Goal: Information Seeking & Learning: Find specific fact

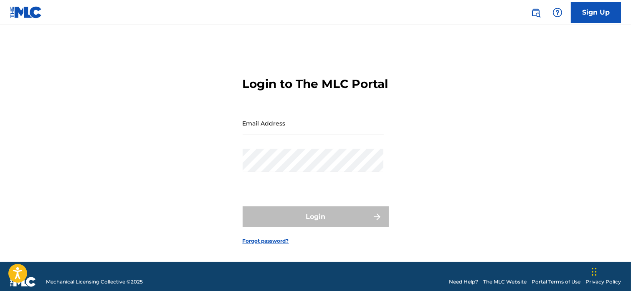
click at [318, 135] on input "Email Address" at bounding box center [313, 123] width 141 height 24
type input "[EMAIL_ADDRESS][DOMAIN_NAME]"
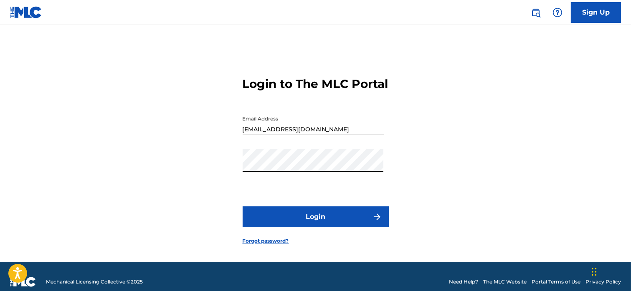
click at [280, 227] on button "Login" at bounding box center [316, 217] width 146 height 21
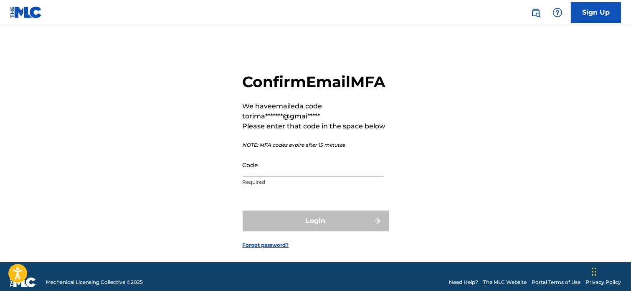
click at [247, 177] on input "Code" at bounding box center [313, 165] width 141 height 24
paste input "521668"
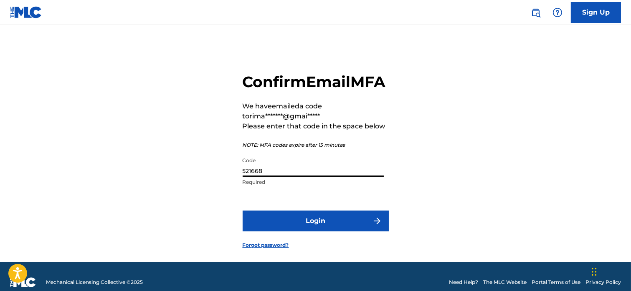
type input "521668"
click at [284, 232] on button "Login" at bounding box center [316, 221] width 146 height 21
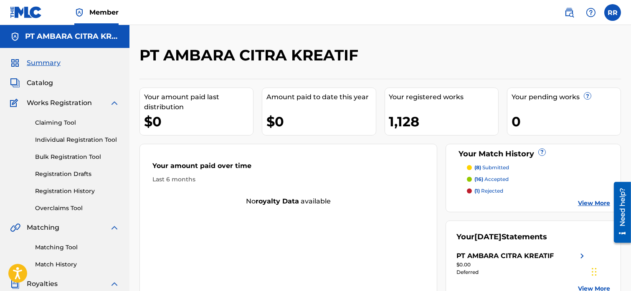
scroll to position [105, 0]
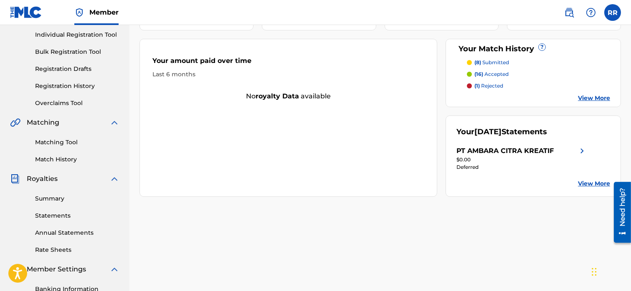
click at [62, 139] on link "Matching Tool" at bounding box center [77, 142] width 84 height 9
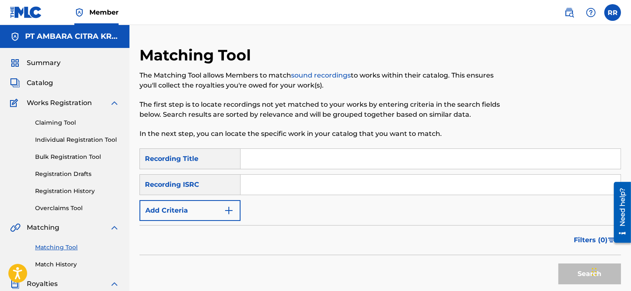
click at [277, 161] on input "Search Form" at bounding box center [430, 159] width 380 height 20
type input "N"
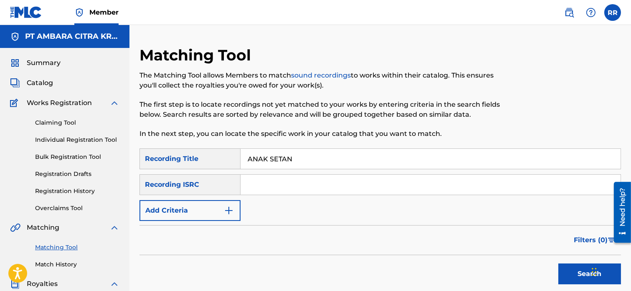
click at [574, 269] on button "Search" at bounding box center [589, 274] width 63 height 21
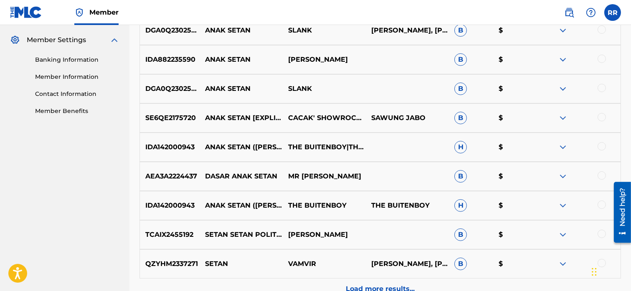
scroll to position [339, 0]
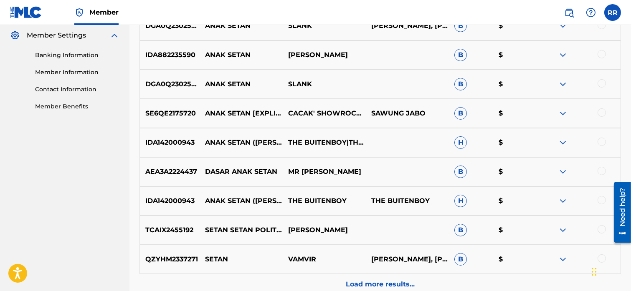
click at [563, 109] on img at bounding box center [563, 114] width 10 height 10
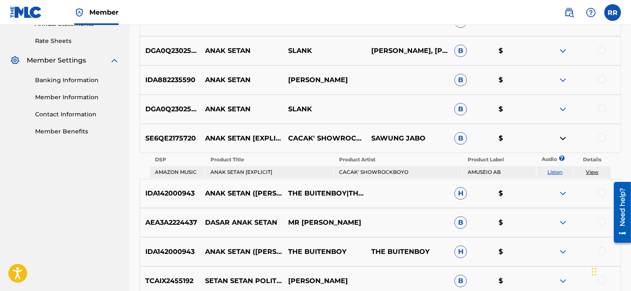
scroll to position [307, 0]
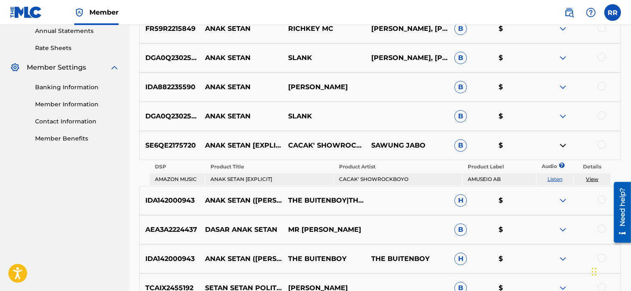
click at [563, 85] on img at bounding box center [563, 87] width 10 height 10
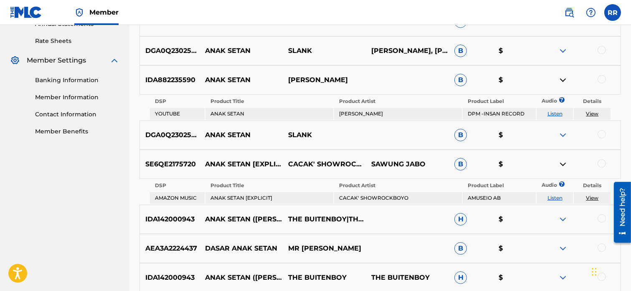
scroll to position [314, 0]
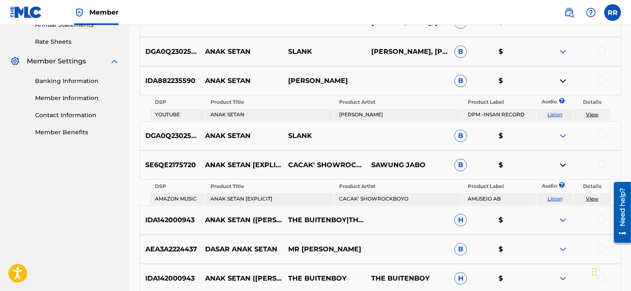
click at [594, 111] on link "View" at bounding box center [592, 114] width 13 height 6
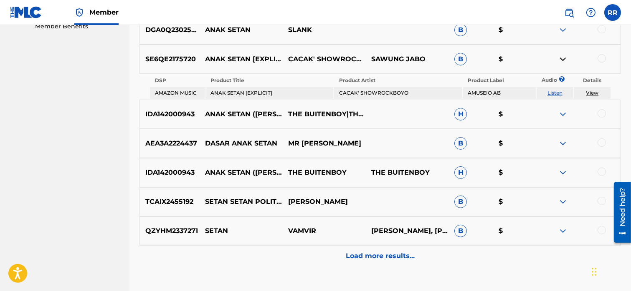
scroll to position [440, 0]
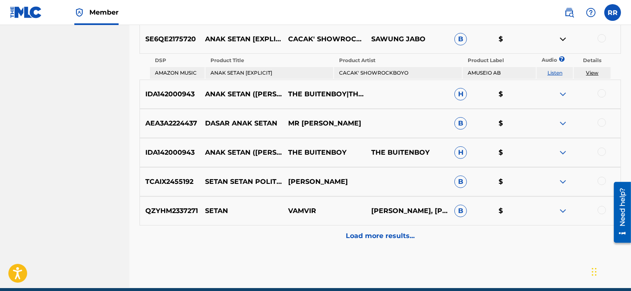
click at [352, 231] on p "Load more results..." at bounding box center [380, 236] width 69 height 10
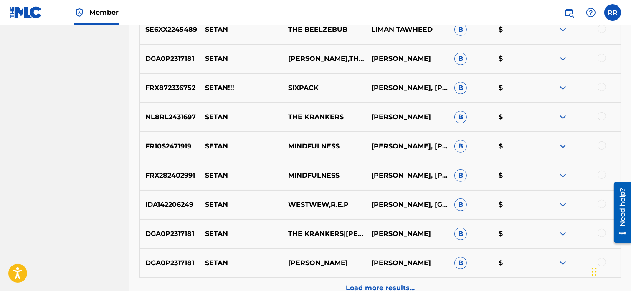
scroll to position [717, 0]
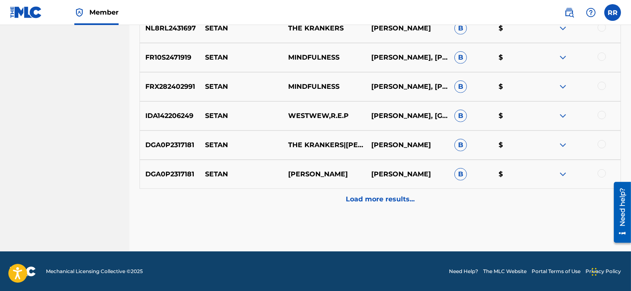
click at [358, 195] on p "Load more results..." at bounding box center [380, 200] width 69 height 10
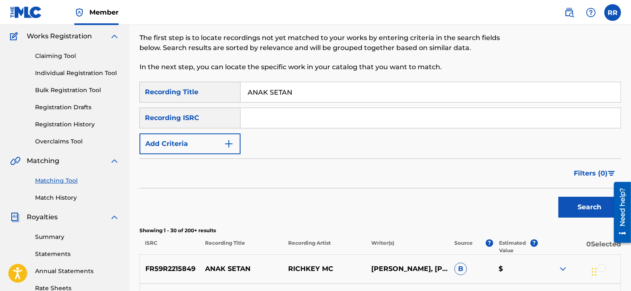
scroll to position [0, 0]
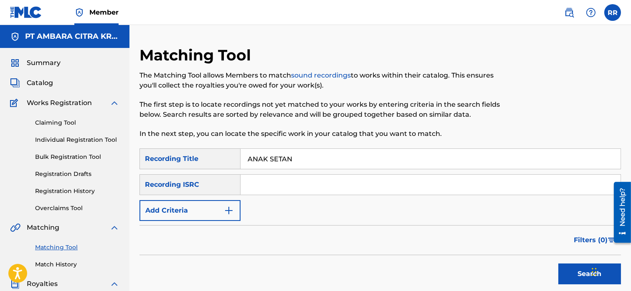
click at [294, 164] on input "ANAK SETAN" at bounding box center [430, 159] width 380 height 20
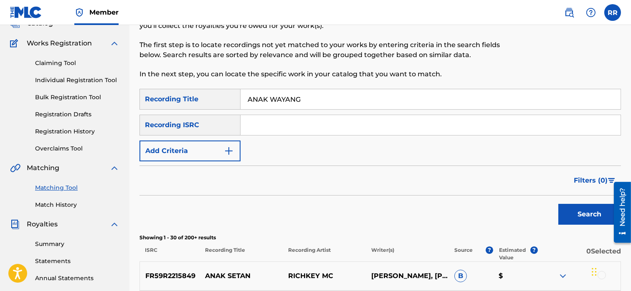
scroll to position [66, 0]
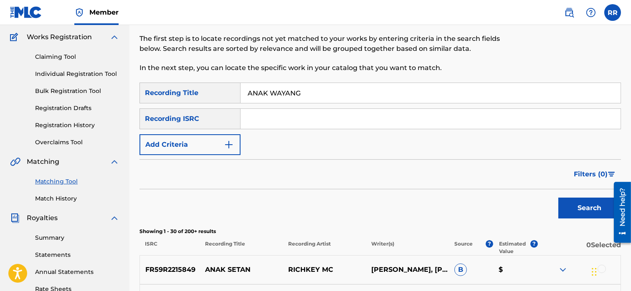
type input "ANAK WAYANG"
click at [565, 208] on button "Search" at bounding box center [589, 208] width 63 height 21
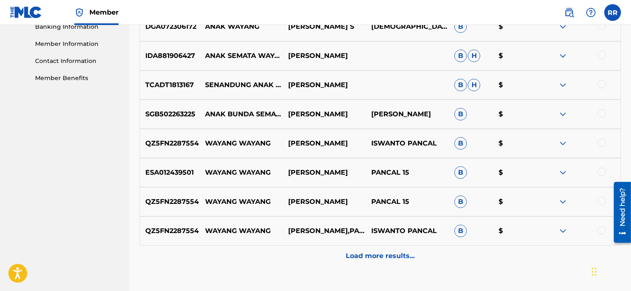
scroll to position [387, 0]
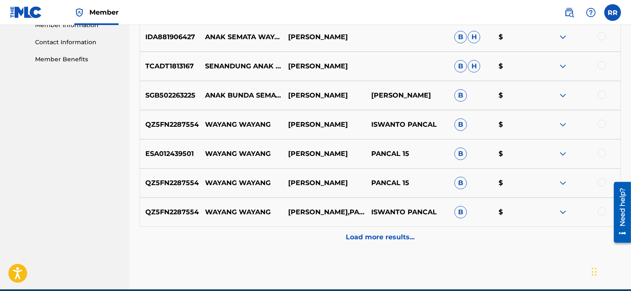
click at [371, 239] on p "Load more results..." at bounding box center [380, 238] width 69 height 10
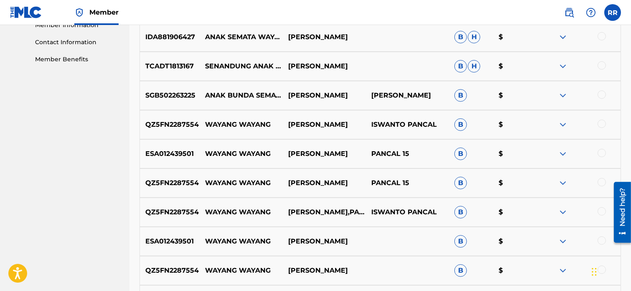
scroll to position [195, 0]
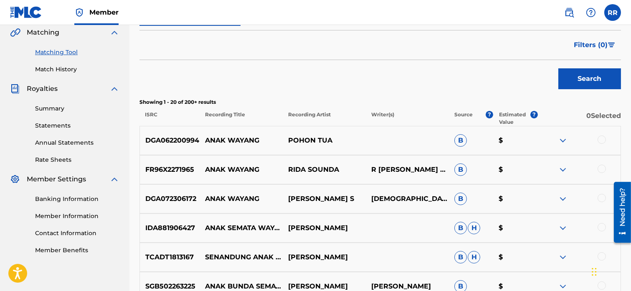
click at [560, 140] on img at bounding box center [563, 141] width 10 height 10
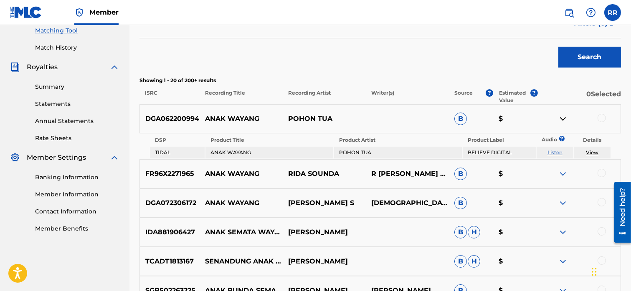
scroll to position [218, 0]
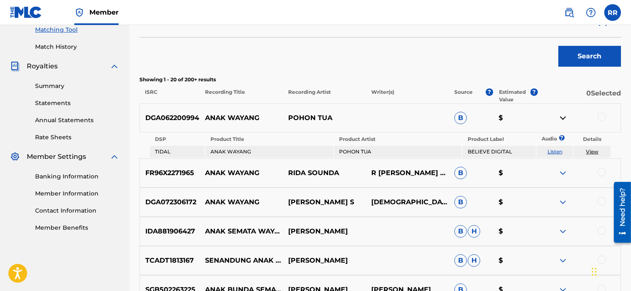
click at [590, 147] on td "View" at bounding box center [592, 152] width 36 height 12
click at [592, 153] on link "View" at bounding box center [592, 152] width 13 height 6
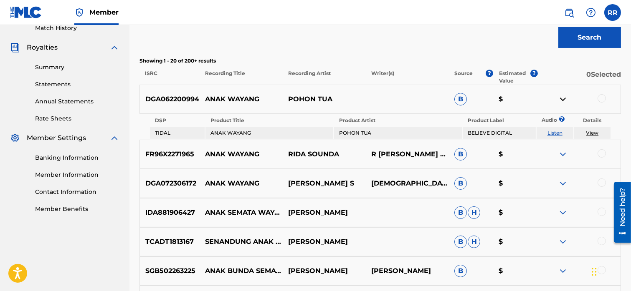
click at [561, 152] on img at bounding box center [563, 154] width 10 height 10
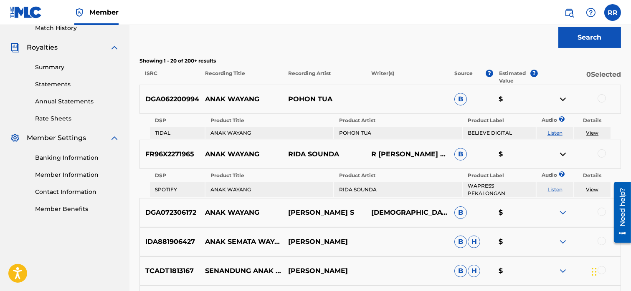
click at [593, 187] on link "View" at bounding box center [592, 190] width 13 height 6
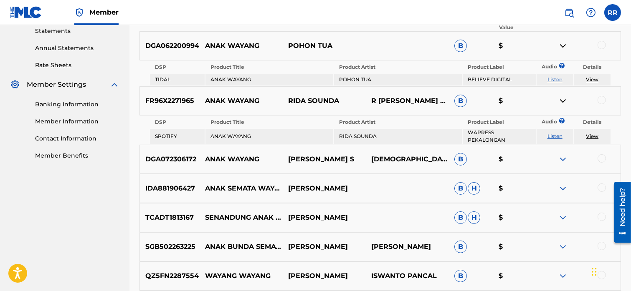
click at [560, 154] on img at bounding box center [563, 159] width 10 height 10
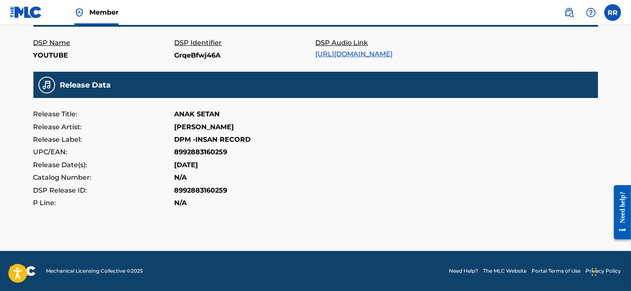
scroll to position [298, 0]
click at [351, 58] on link "https://music.youtube.com/watch?v=GrqeBfwj46A" at bounding box center [354, 54] width 77 height 8
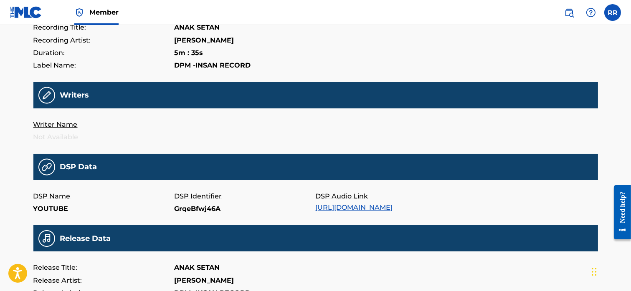
scroll to position [0, 0]
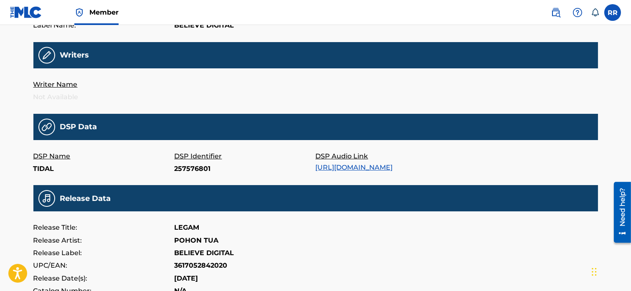
scroll to position [184, 0]
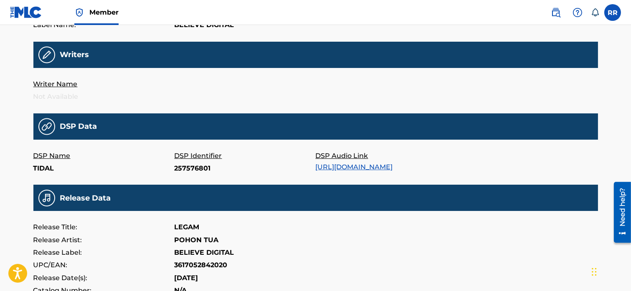
click at [357, 167] on link "https://tidal.com/browse/track/257576801" at bounding box center [354, 167] width 77 height 8
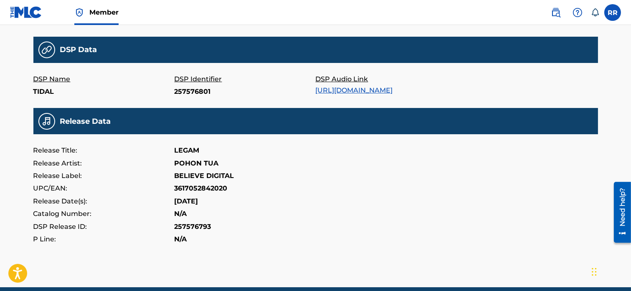
scroll to position [297, 0]
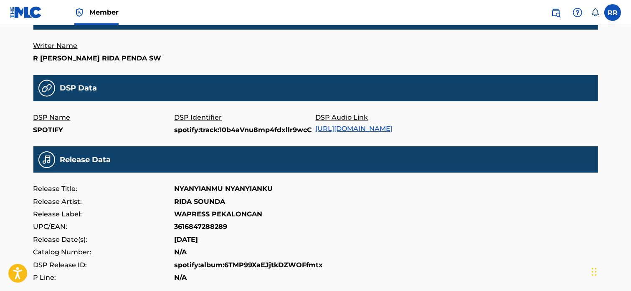
click at [355, 129] on link "https://open.spotify.com/track/10b4aVnu8mp4fdxllr9wcC" at bounding box center [354, 129] width 77 height 8
